Goal: Navigation & Orientation: Find specific page/section

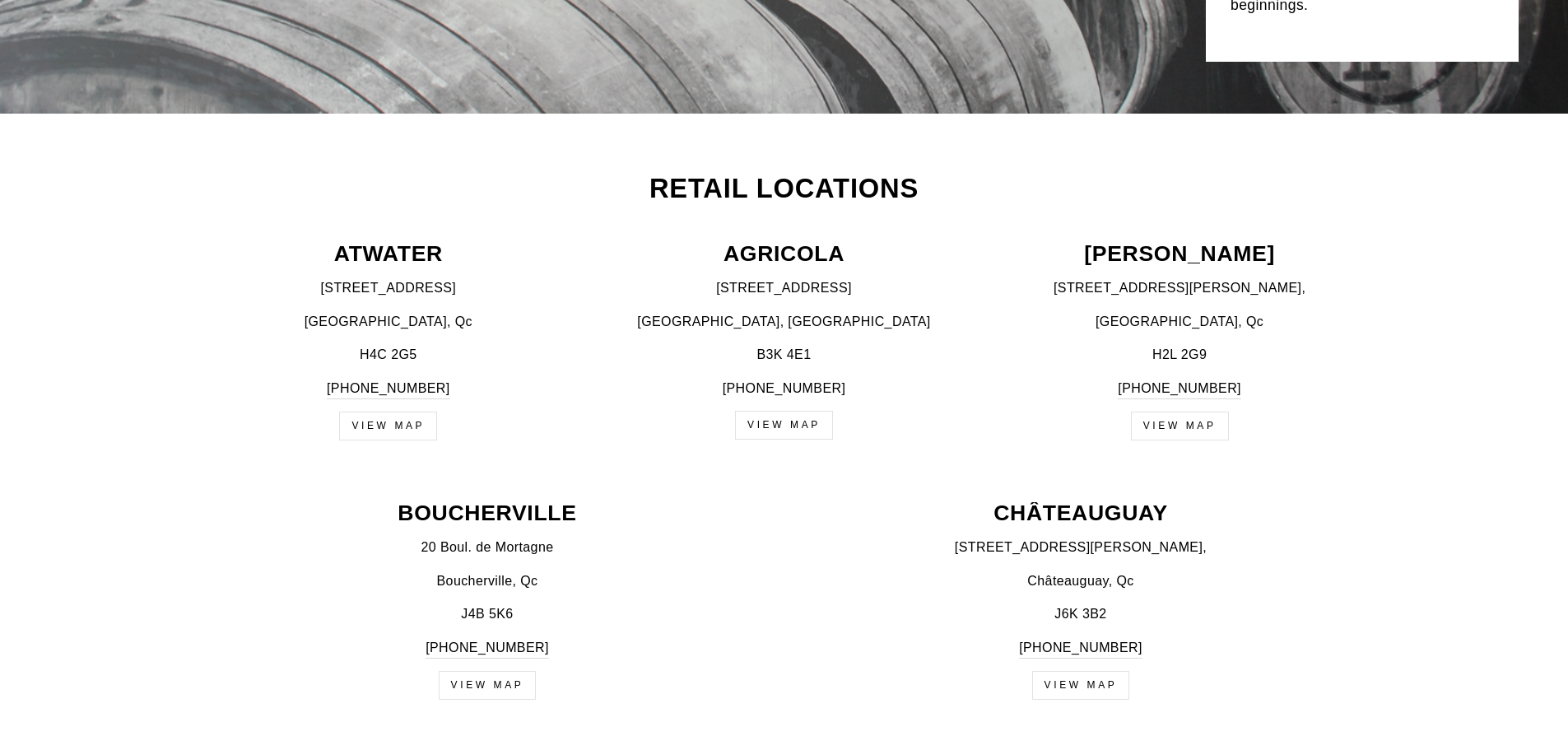
scroll to position [576, 0]
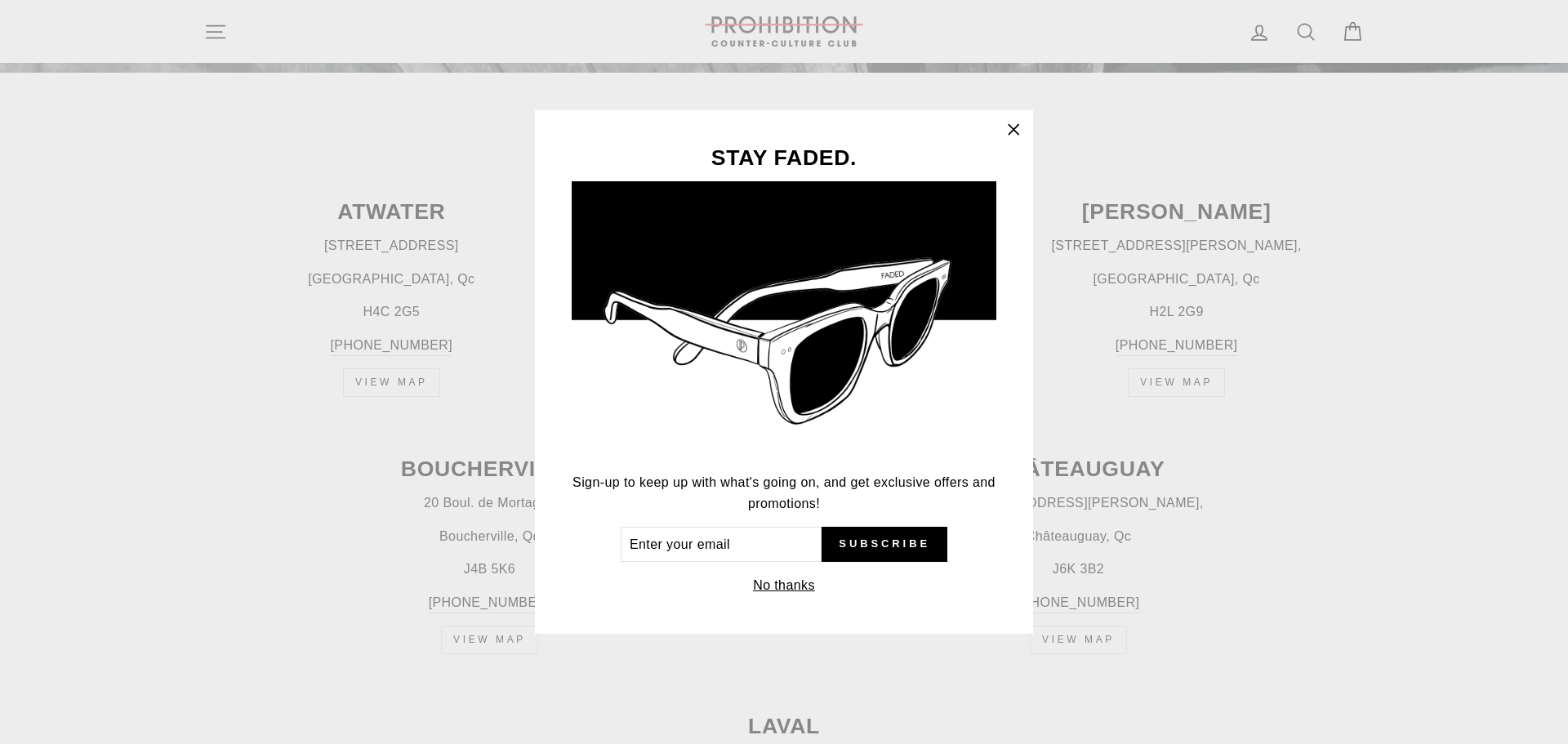
click at [1012, 128] on icon "button" at bounding box center [1013, 129] width 9 height 9
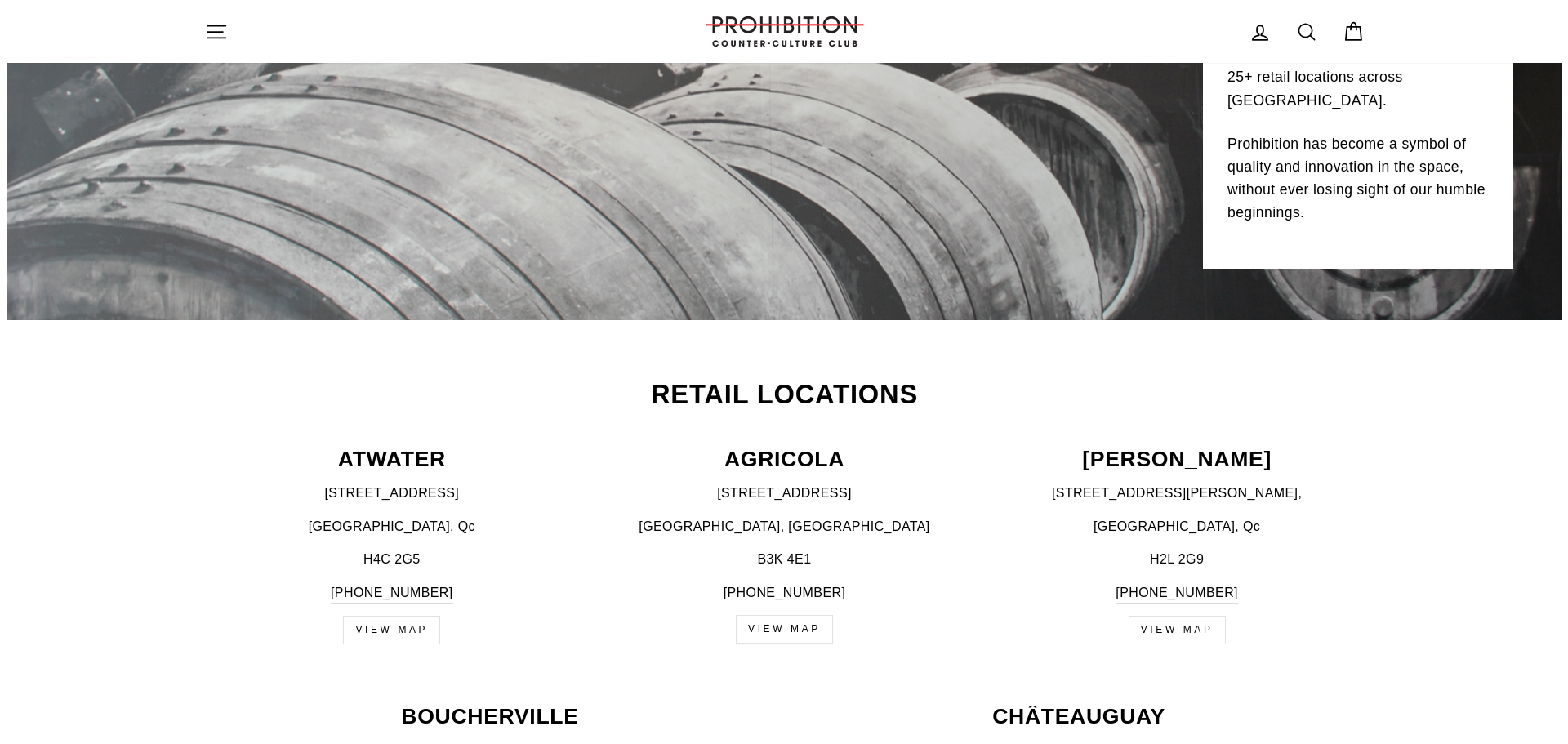
scroll to position [0, 0]
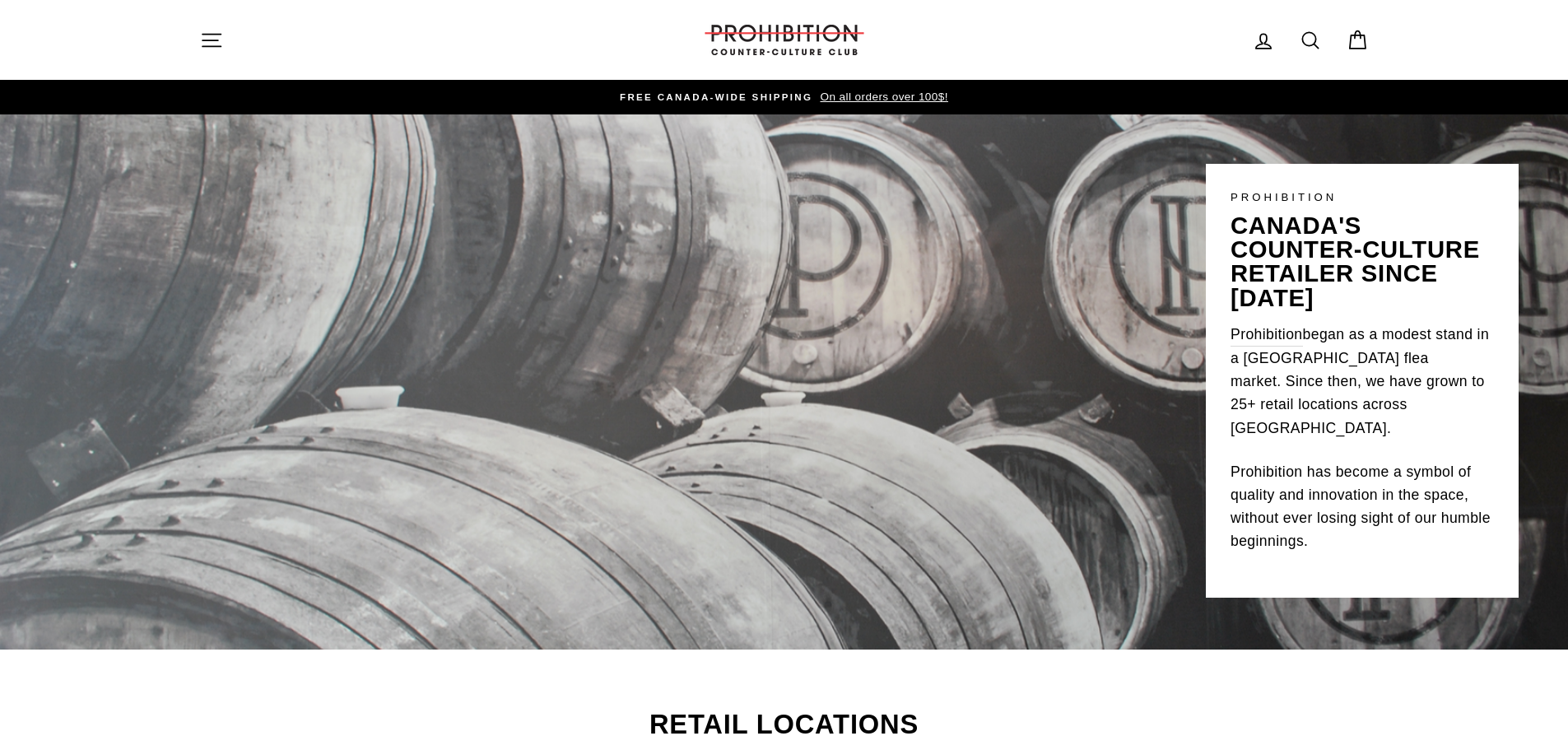
click at [216, 39] on icon "button" at bounding box center [211, 40] width 23 height 23
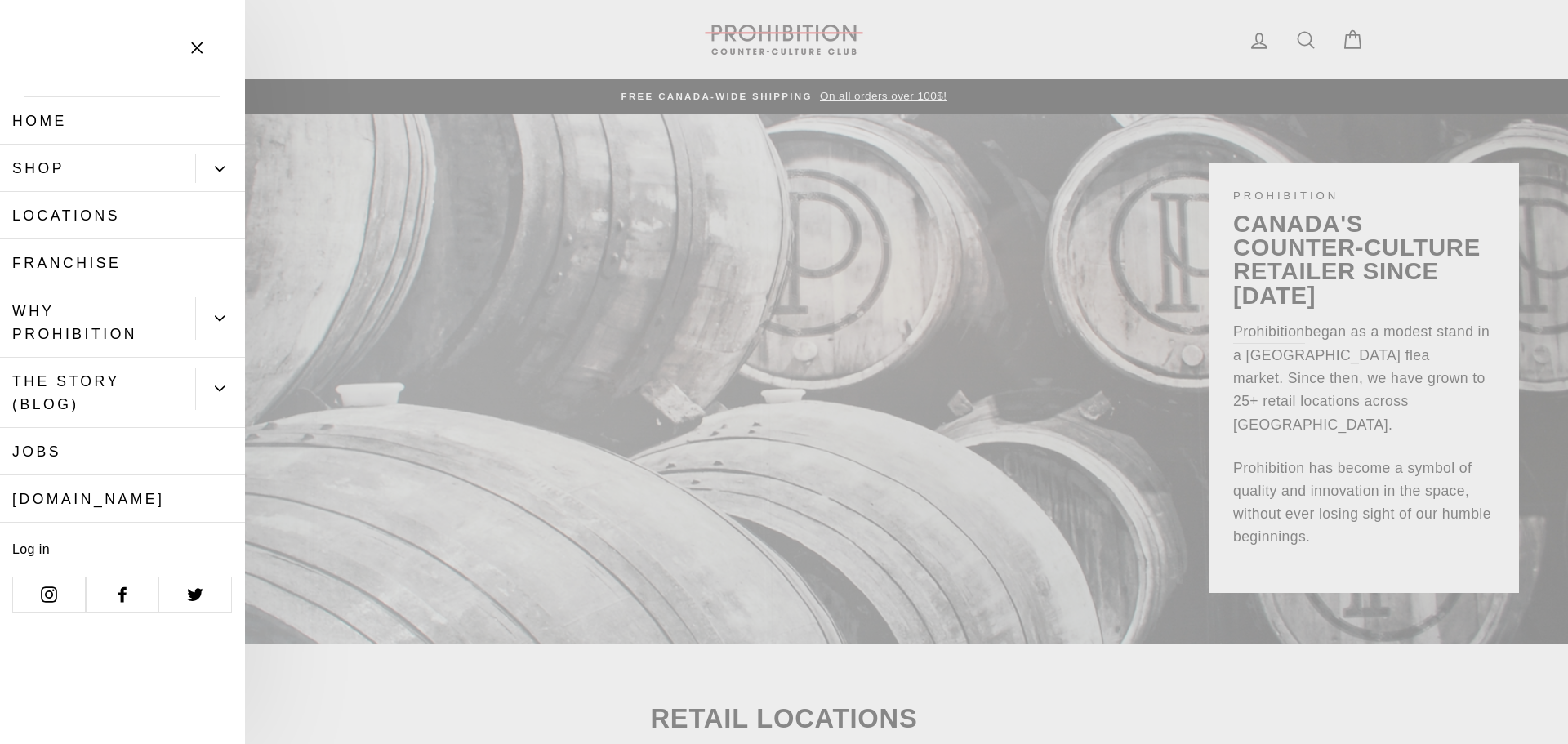
click at [134, 172] on link "Shop" at bounding box center [97, 168] width 195 height 47
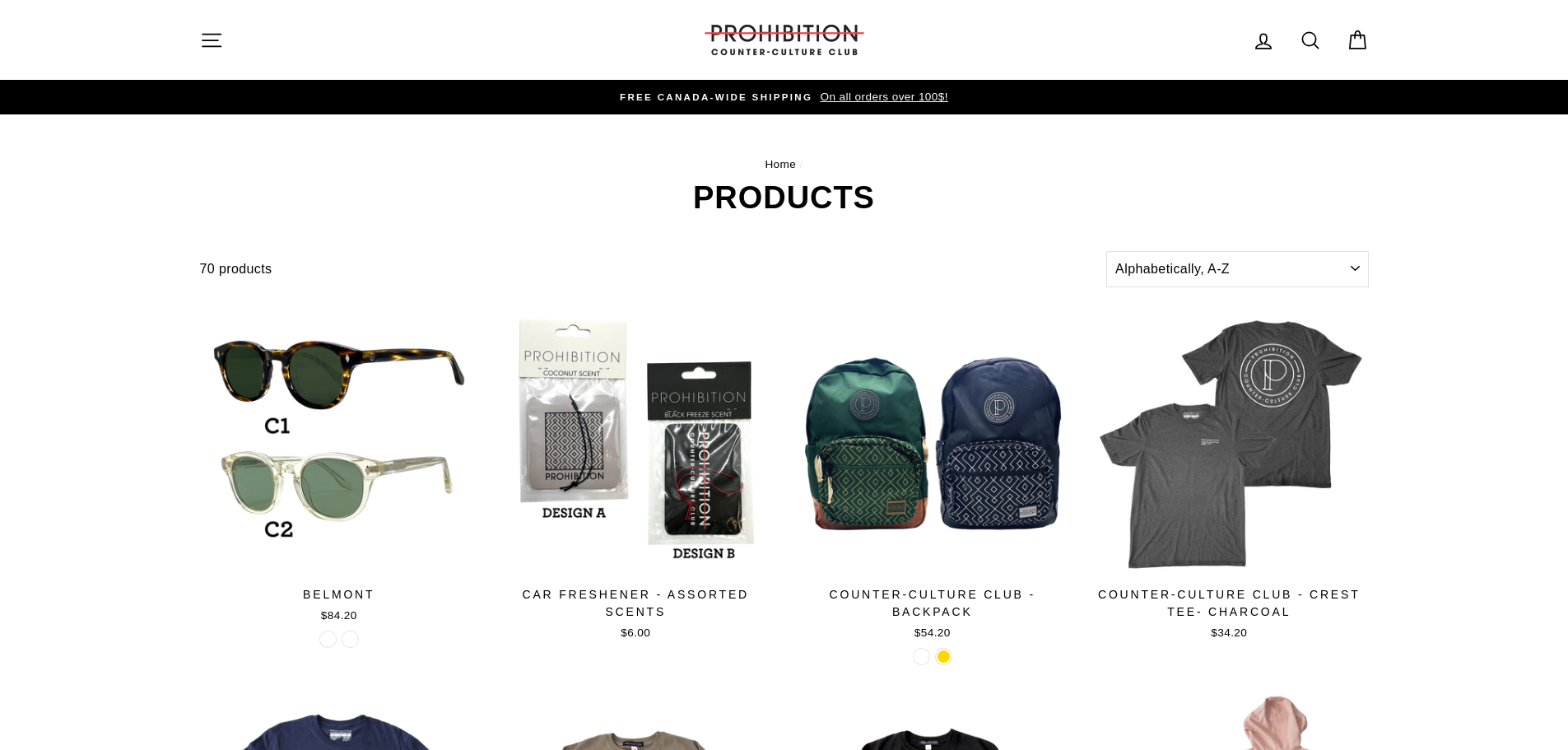
click at [215, 43] on icon "button" at bounding box center [211, 40] width 23 height 23
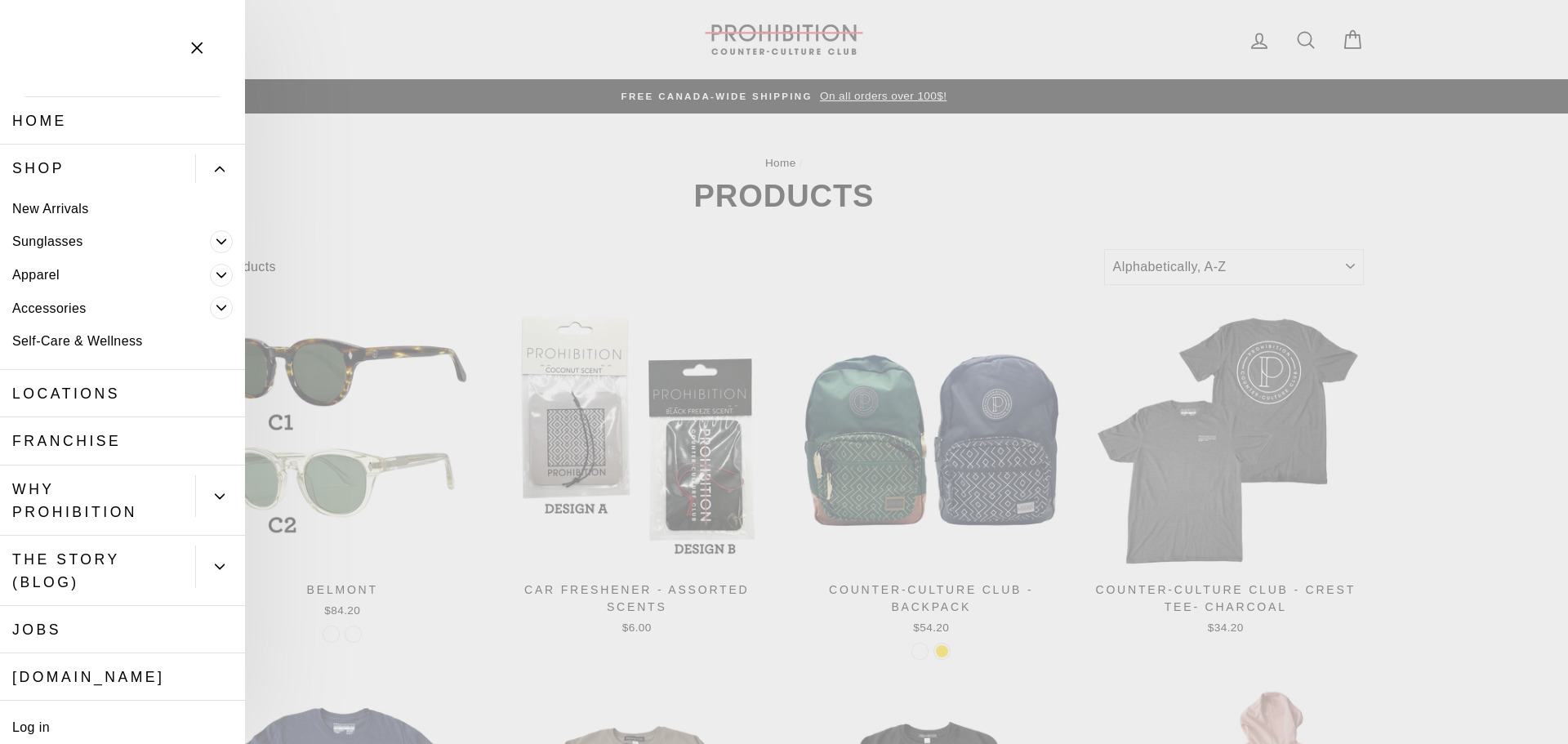
click at [54, 124] on link "Home" at bounding box center [123, 121] width 245 height 47
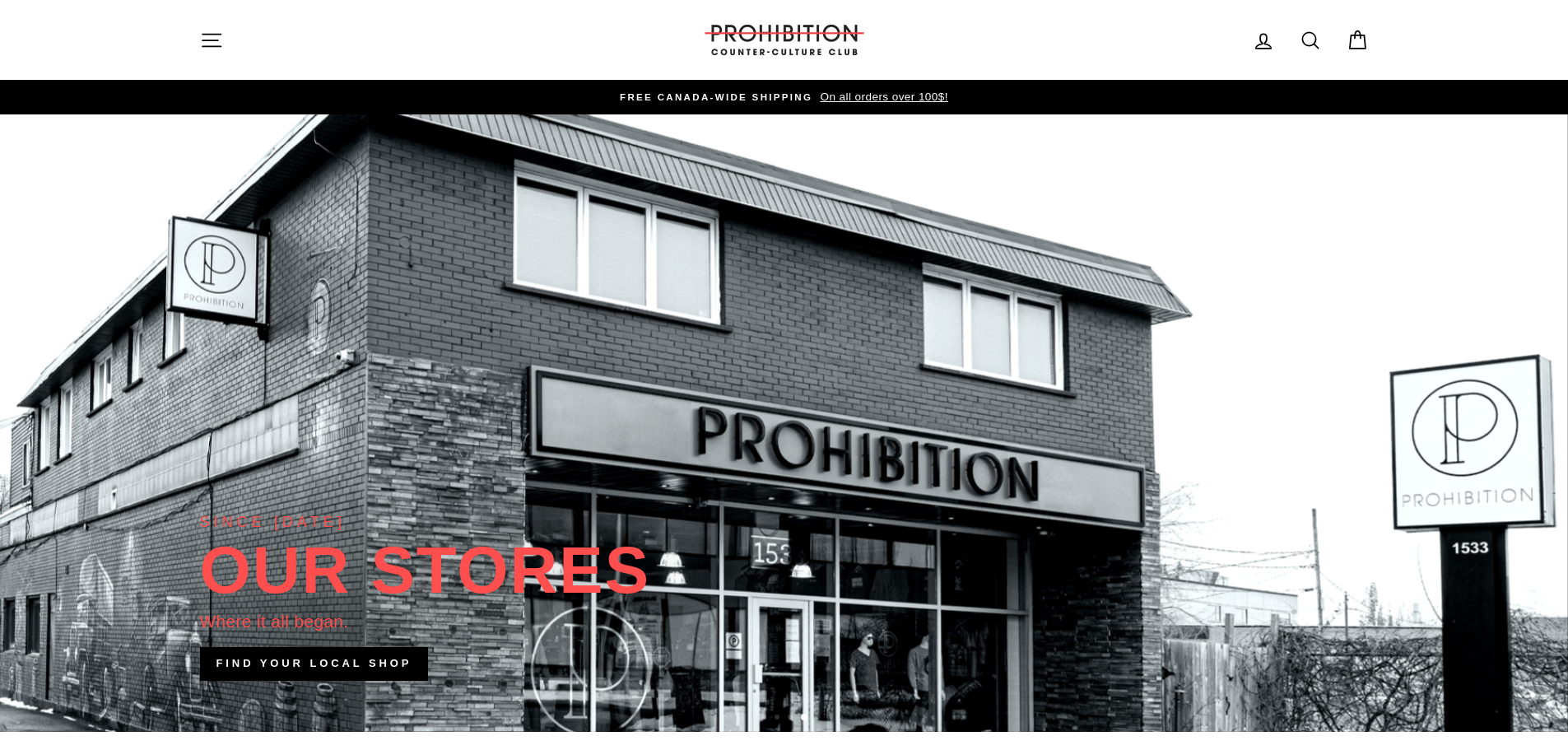
click at [212, 29] on icon "button" at bounding box center [211, 40] width 23 height 23
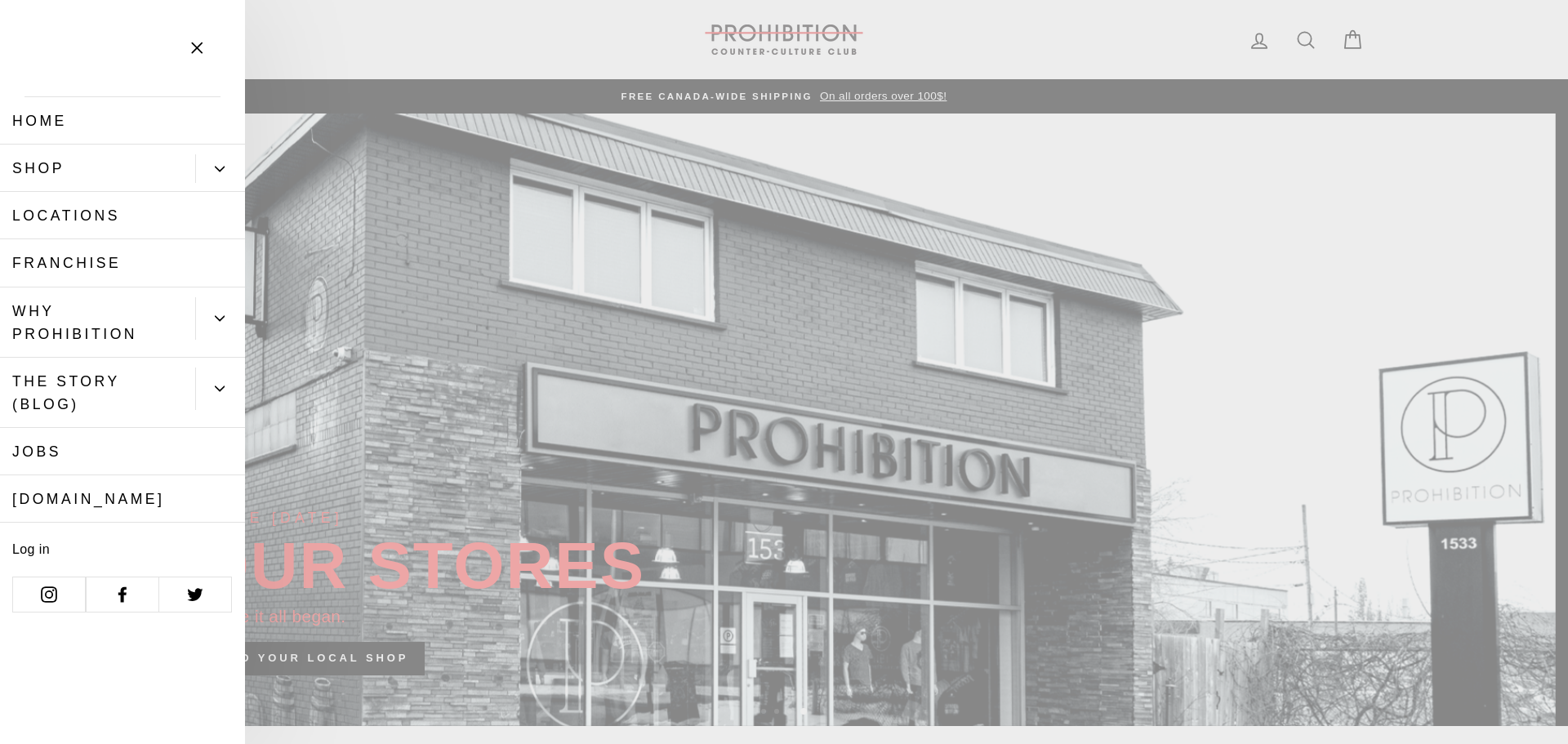
click at [103, 392] on link "THE STORY (BLOG)" at bounding box center [97, 392] width 195 height 70
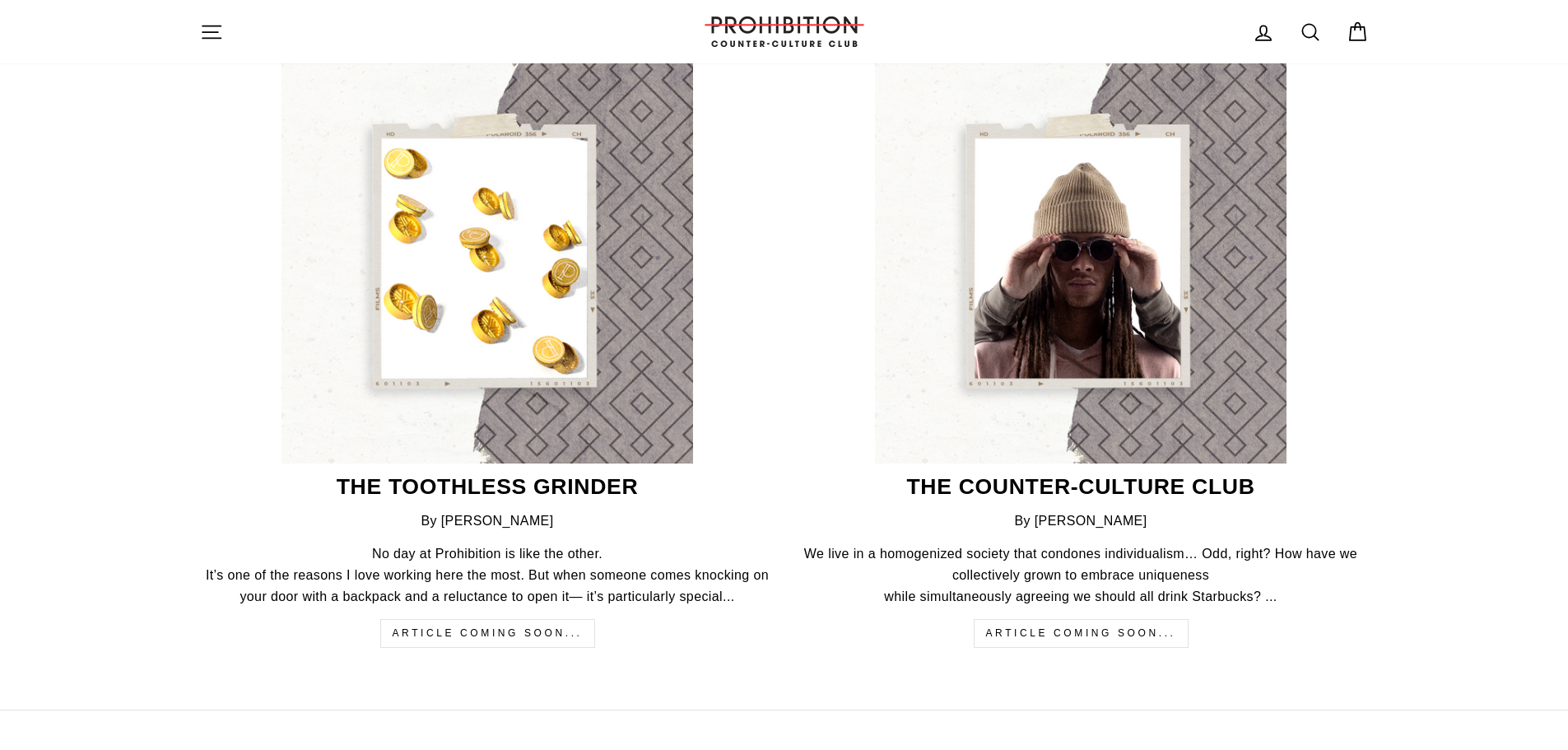
scroll to position [988, 0]
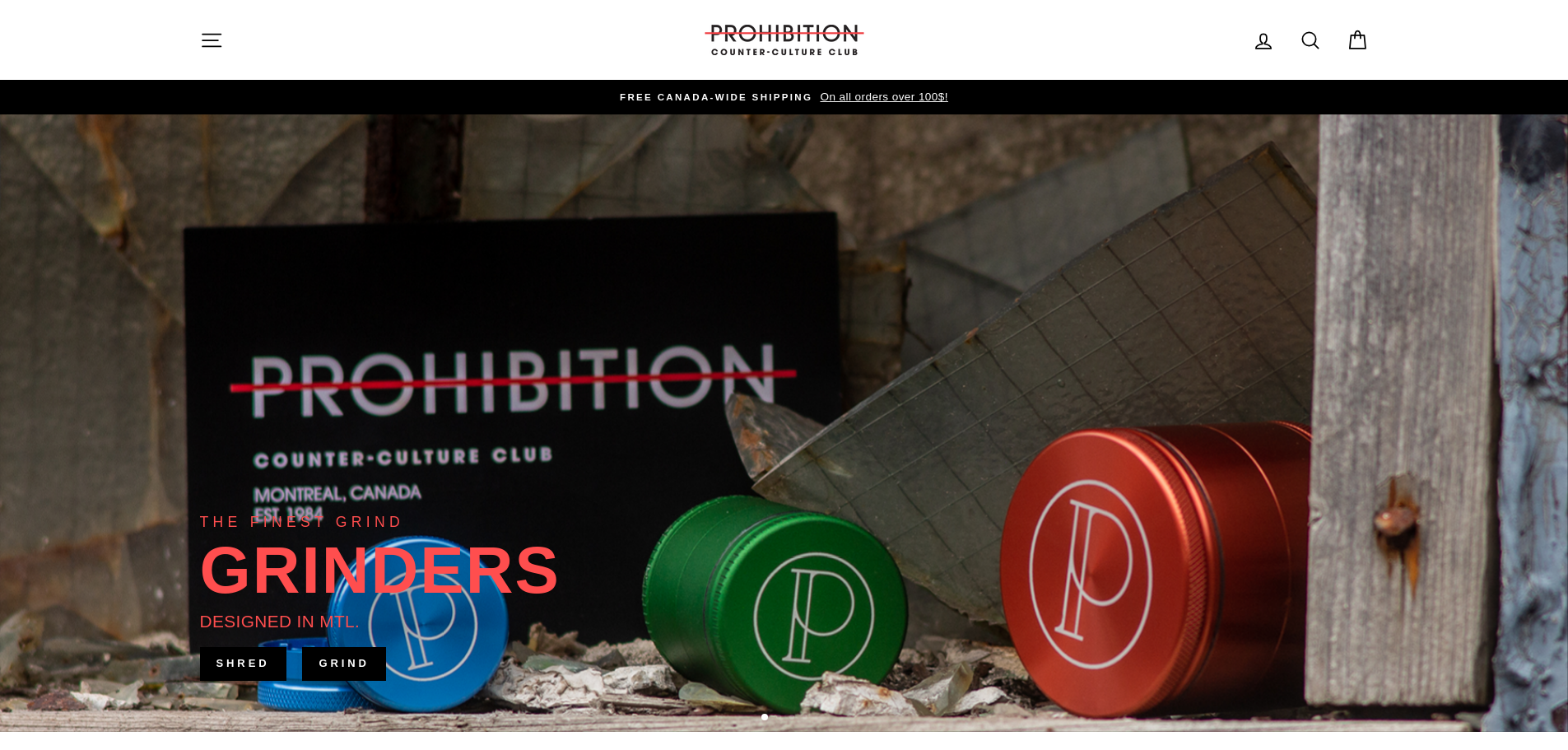
drag, startPoint x: 190, startPoint y: 45, endPoint x: 199, endPoint y: 43, distance: 9.2
click at [199, 44] on button "Site navigation" at bounding box center [211, 39] width 43 height 35
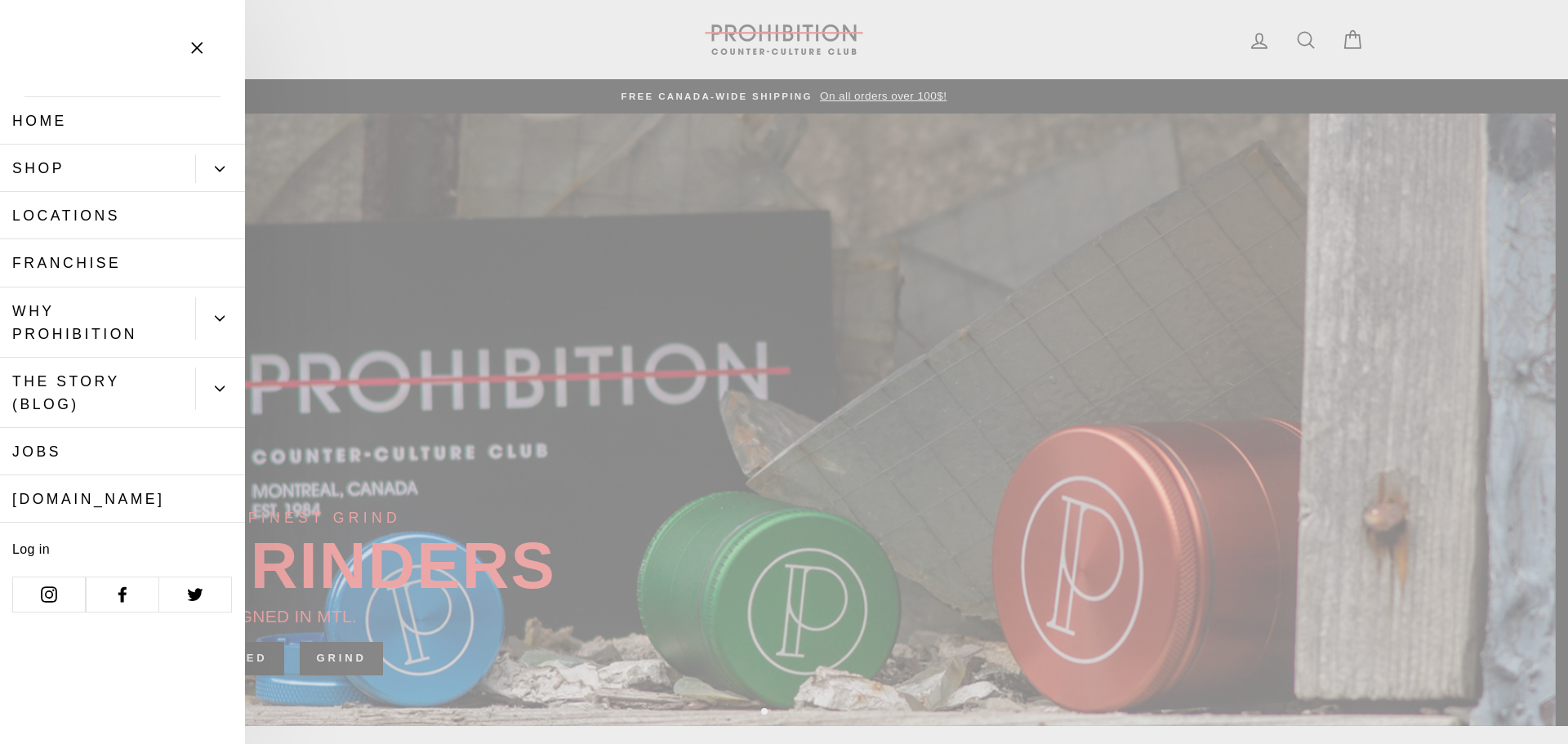
click at [66, 159] on link "Shop" at bounding box center [97, 168] width 195 height 47
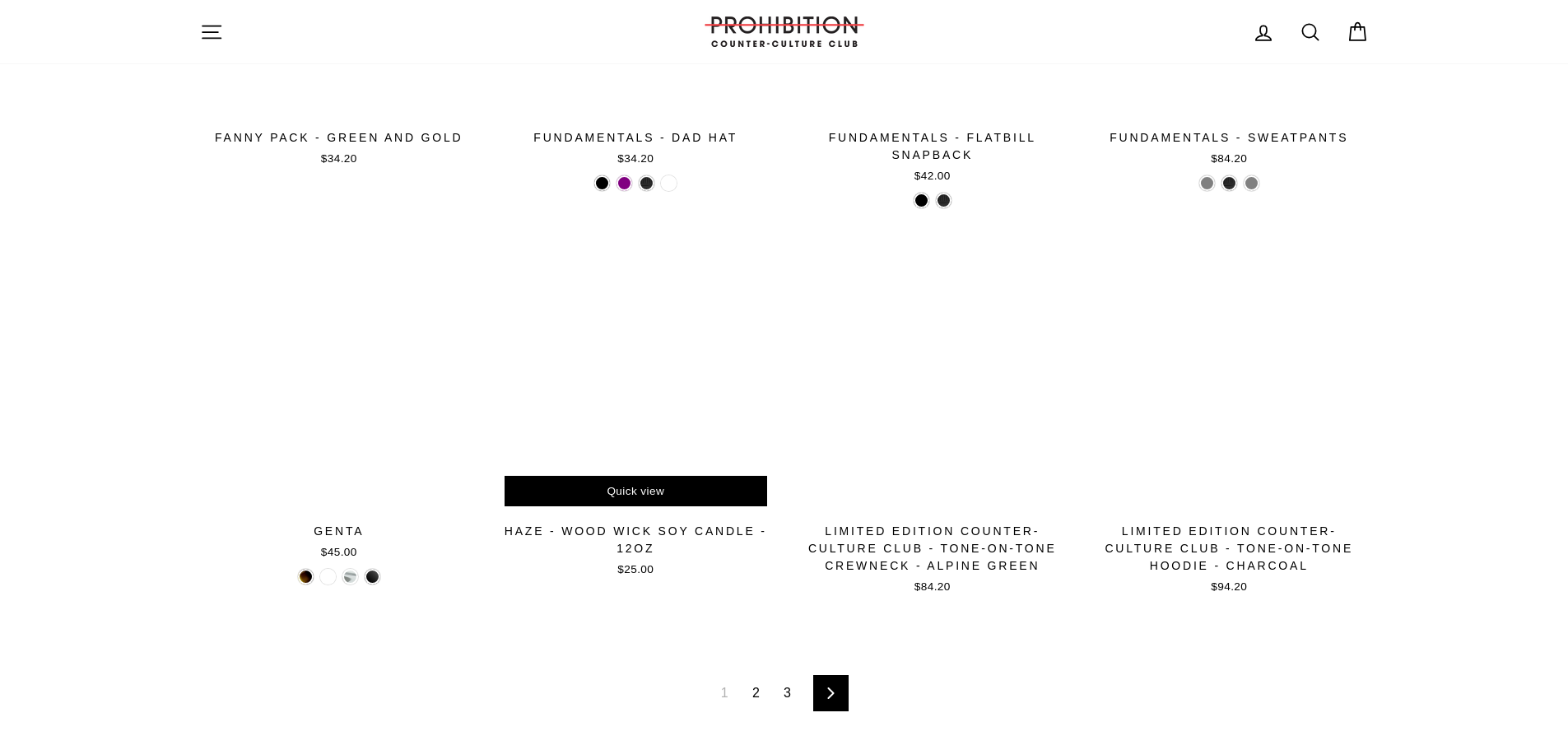
scroll to position [2708, 0]
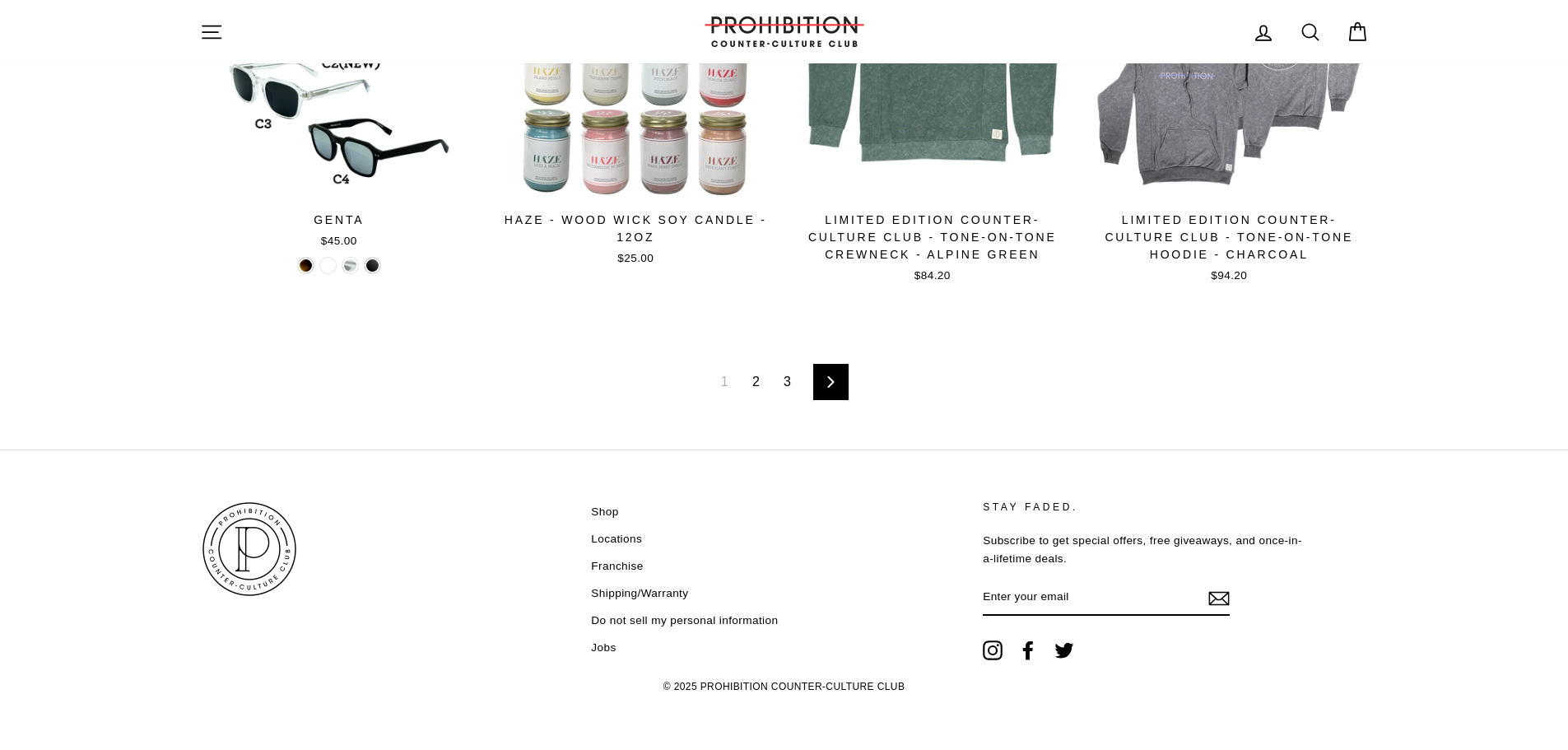
click at [833, 395] on link "Next" at bounding box center [830, 382] width 35 height 36
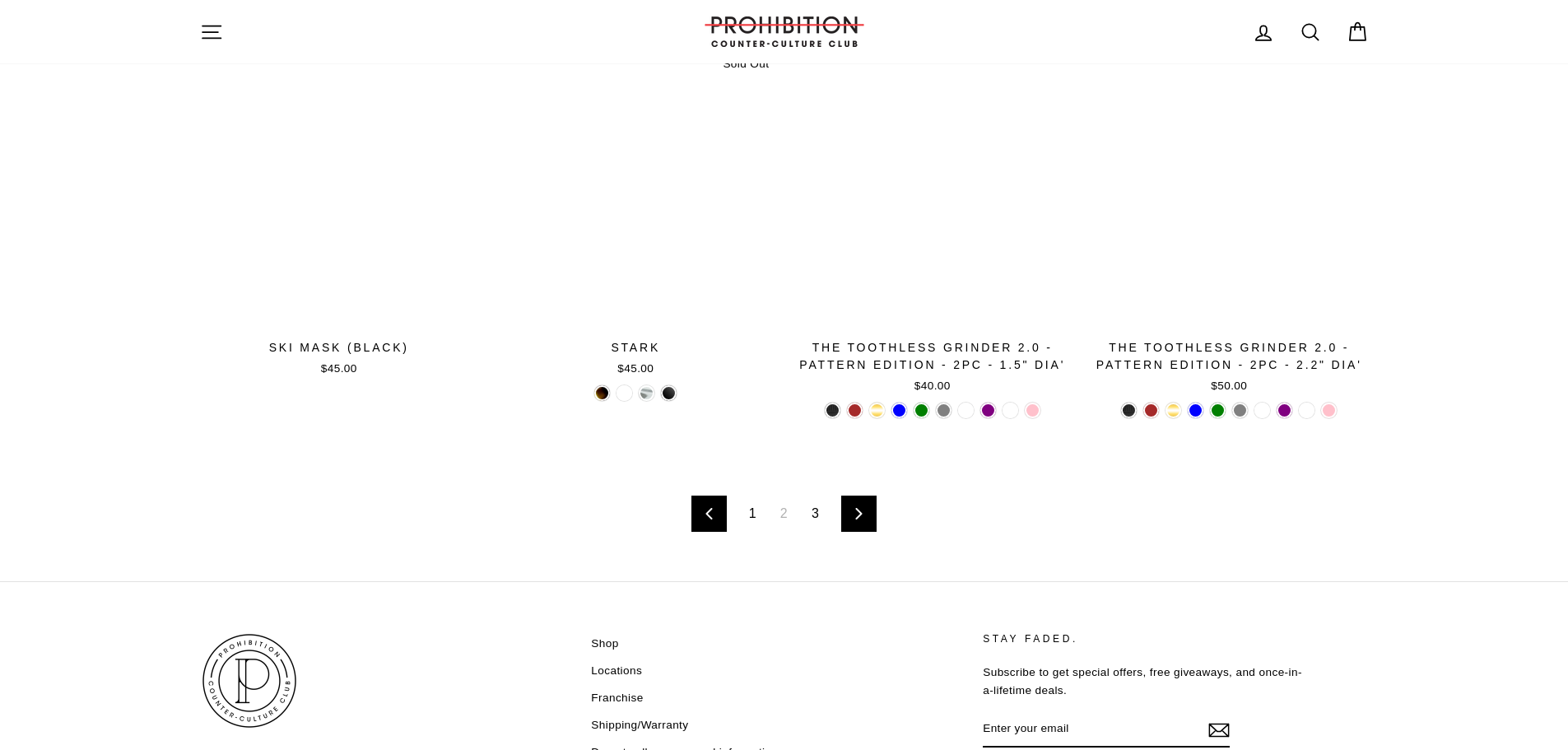
scroll to position [2634, 0]
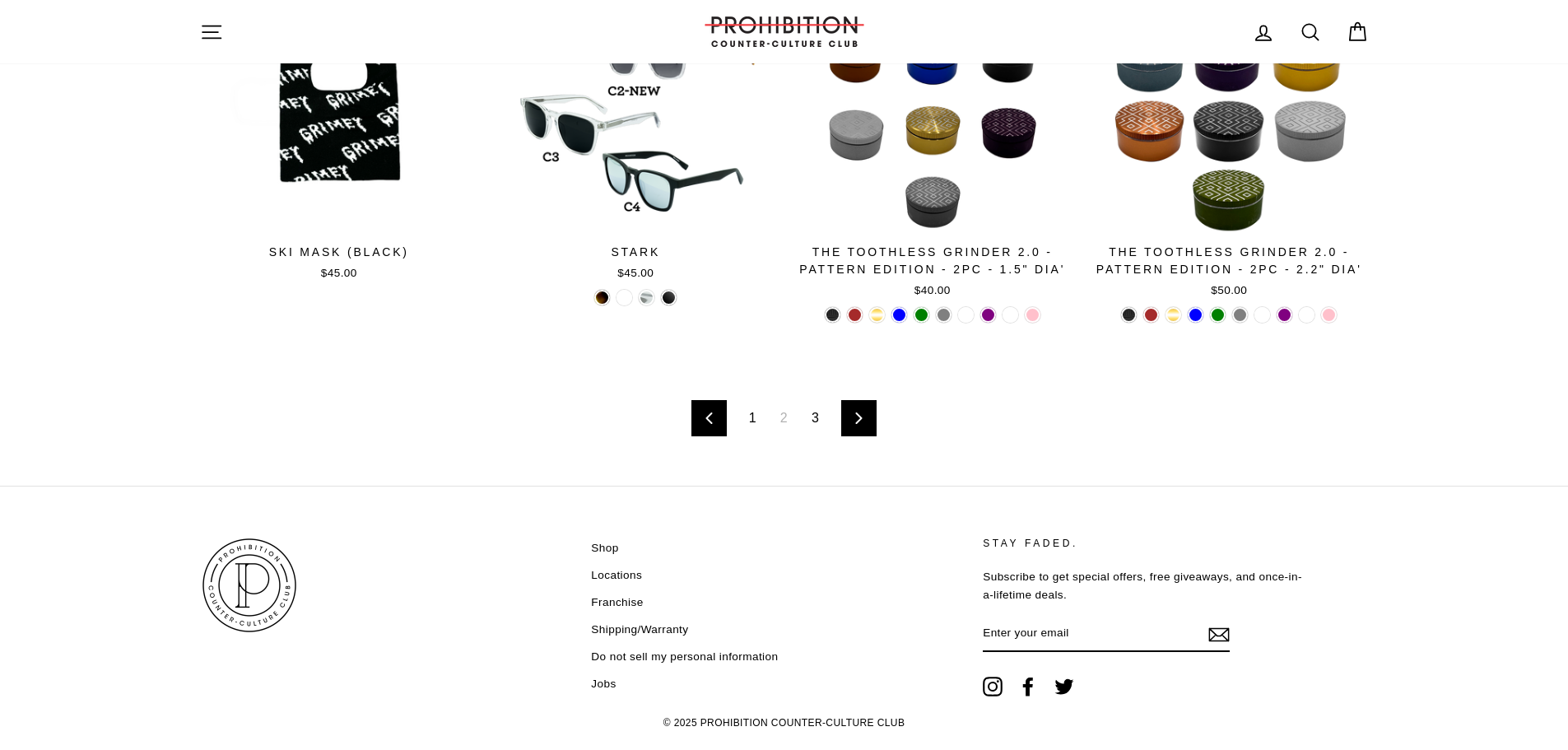
click at [851, 425] on link "Next" at bounding box center [859, 418] width 35 height 36
